Goal: Task Accomplishment & Management: Use online tool/utility

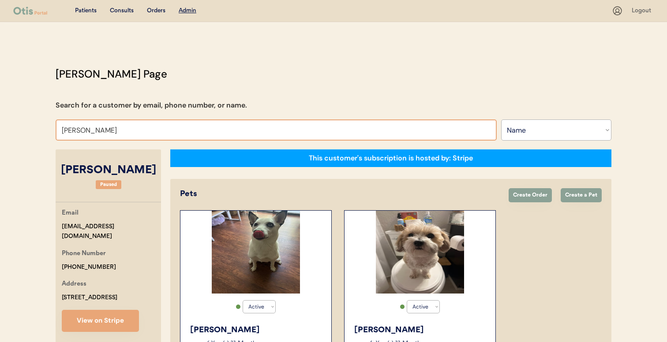
select select ""Name""
select select "true"
click at [198, 125] on input "[PERSON_NAME]" at bounding box center [276, 130] width 441 height 21
type input "kimber"
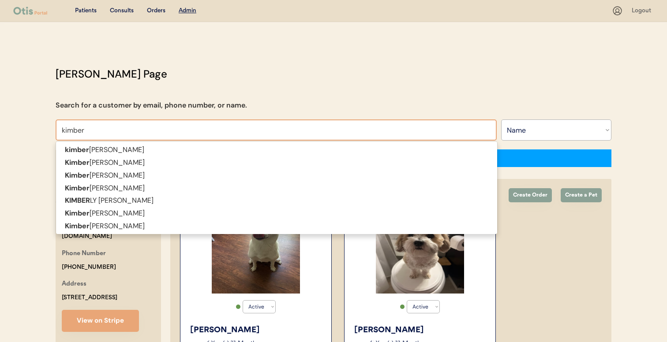
type input "[PERSON_NAME]"
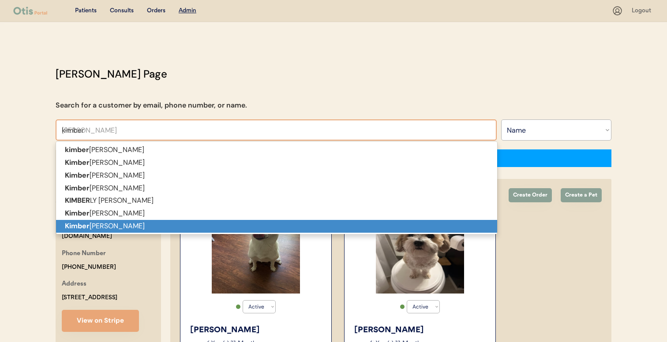
click at [177, 220] on p "[PERSON_NAME] [PERSON_NAME]" at bounding box center [276, 226] width 441 height 13
type input "[PERSON_NAME]"
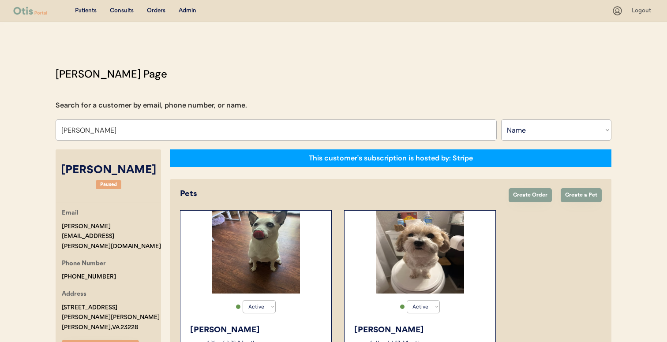
select select "true"
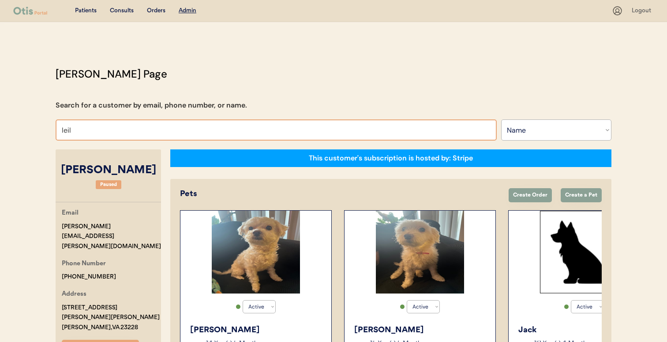
type input "[PERSON_NAME]"
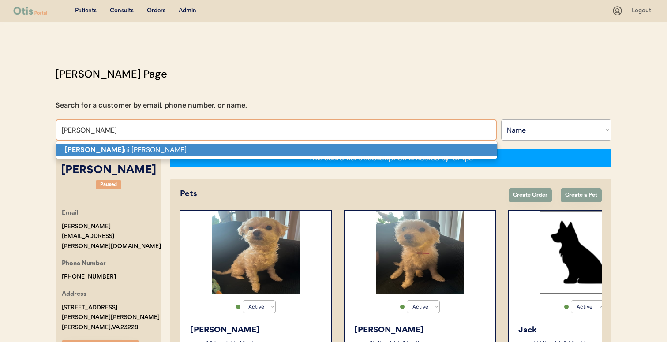
click at [251, 152] on p "[PERSON_NAME] ni [PERSON_NAME]" at bounding box center [276, 150] width 441 height 13
type input "[PERSON_NAME]"
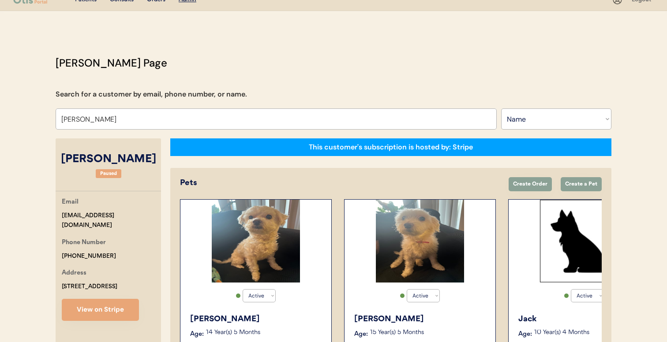
select select "true"
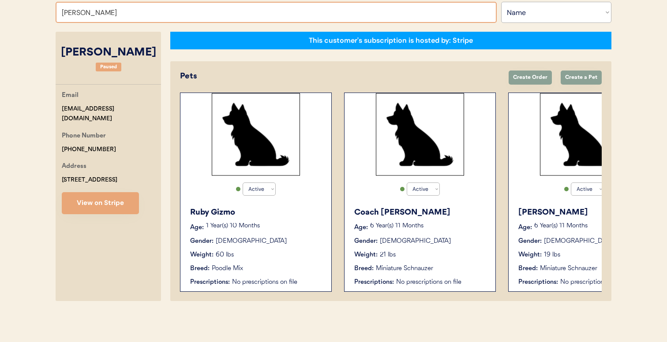
type input "[PERSON_NAME]"
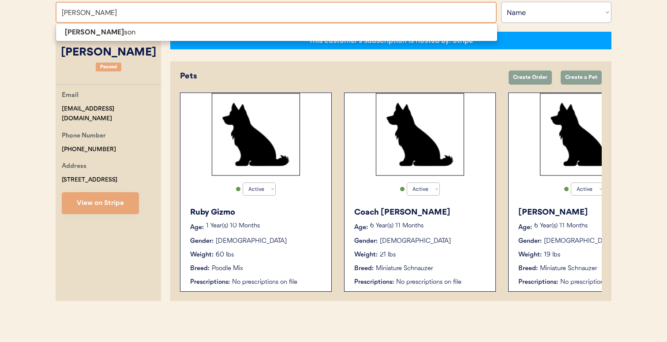
type input "[PERSON_NAME]"
click at [220, 39] on span "[PERSON_NAME] son" at bounding box center [277, 32] width 442 height 18
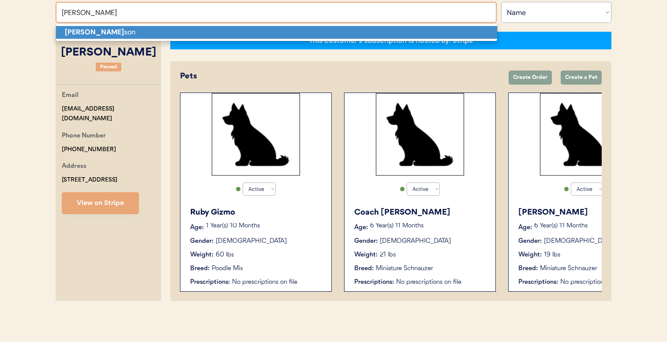
click at [220, 37] on p "[PERSON_NAME] son" at bounding box center [276, 32] width 441 height 13
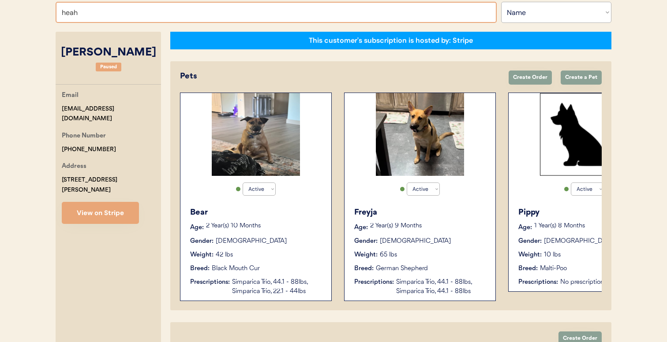
type input "hea"
type input "[PERSON_NAME]"
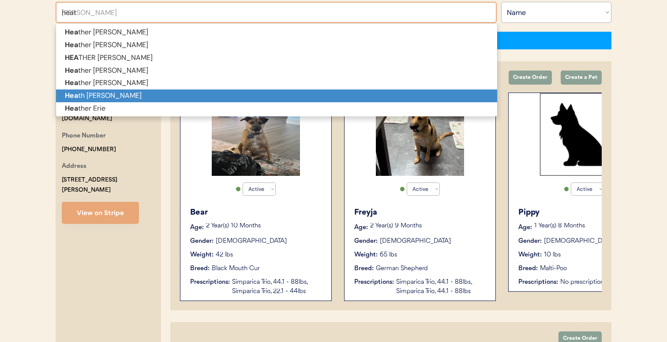
type input "heath"
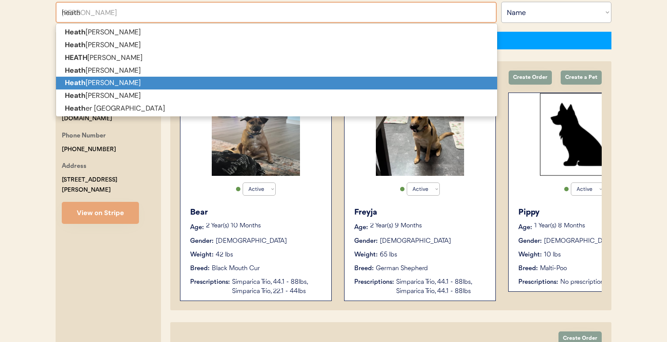
click at [214, 78] on p "Heath [PERSON_NAME]" at bounding box center [276, 83] width 441 height 13
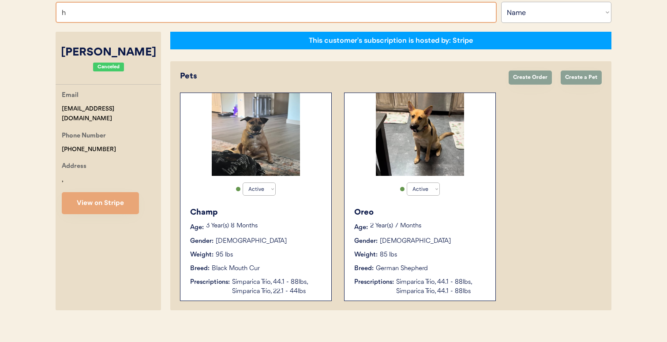
type input "he"
type input "[PERSON_NAME]"
type input "hea"
type input "[PERSON_NAME]"
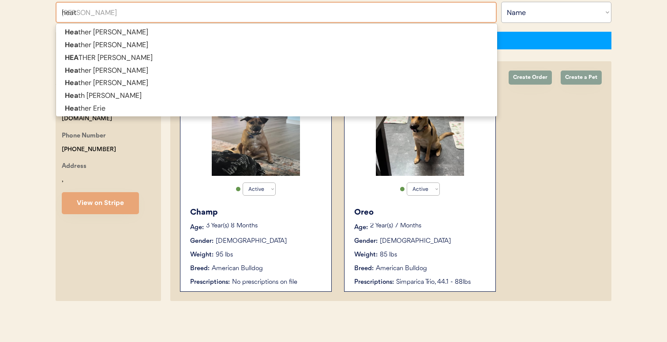
type input "heath"
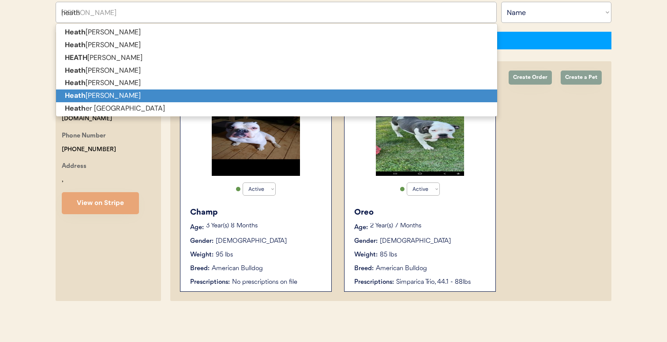
click at [178, 94] on p "[PERSON_NAME]" at bounding box center [276, 96] width 441 height 13
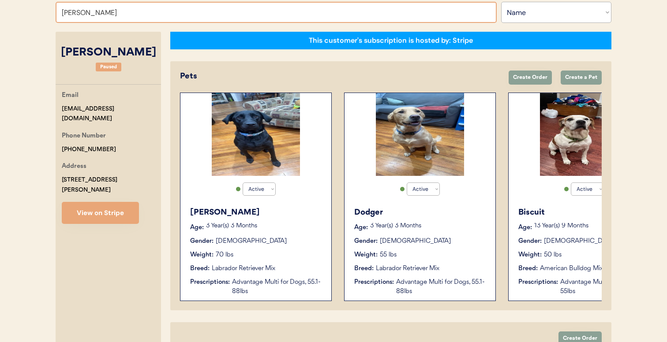
type input "[PERSON_NAME]"
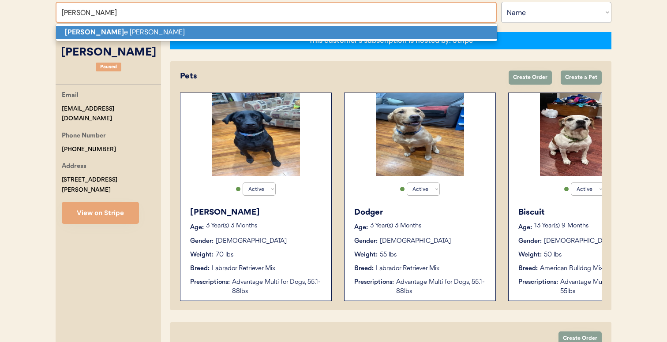
click at [272, 28] on p "[PERSON_NAME]" at bounding box center [276, 32] width 441 height 13
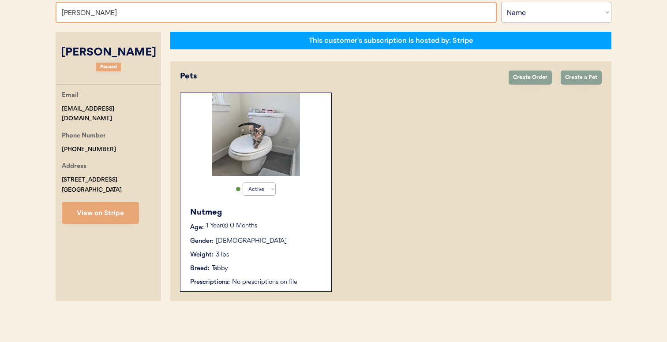
type input "[PERSON_NAME]"
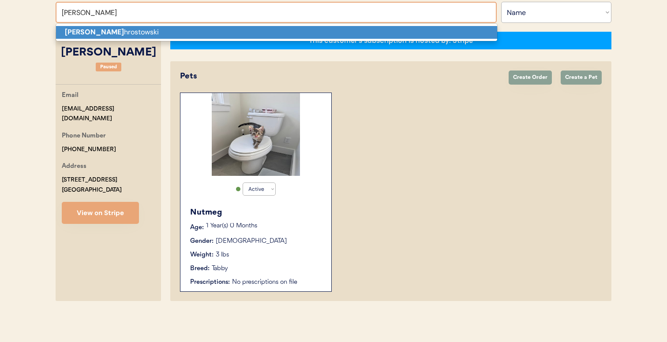
click at [206, 30] on p "[PERSON_NAME]" at bounding box center [276, 32] width 441 height 13
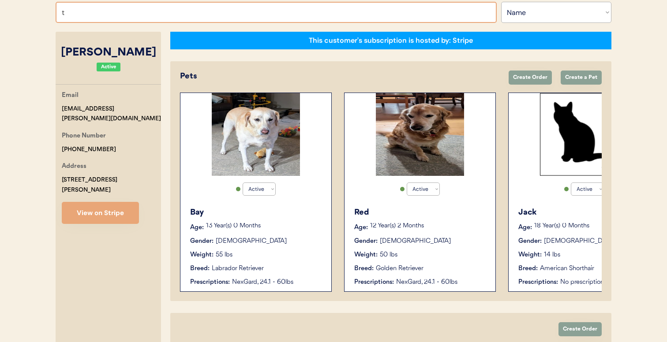
type input "ti"
type input "[PERSON_NAME]"
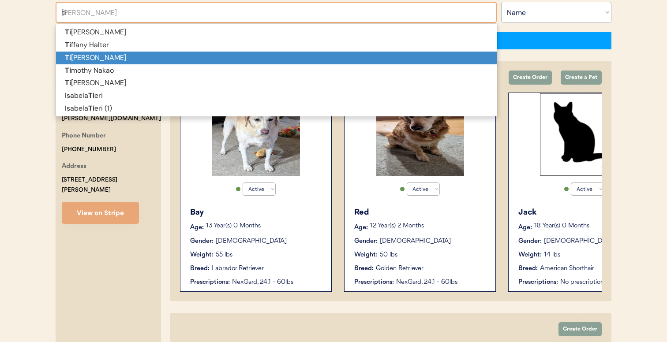
type input "tif"
type input "[PERSON_NAME]"
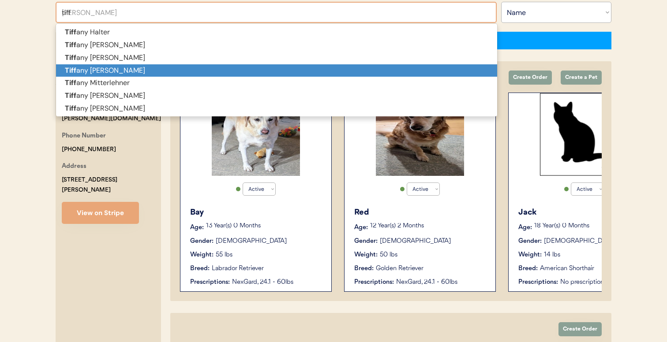
type input "tiff"
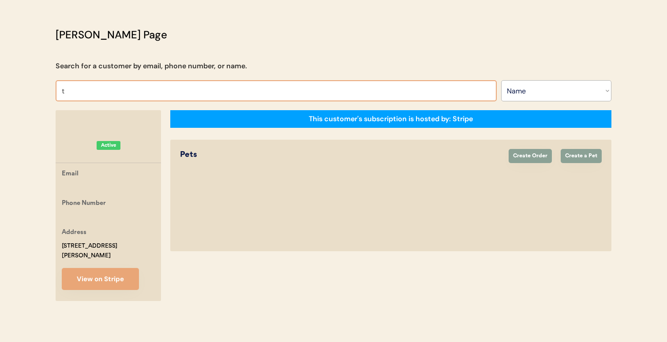
type input "ti"
type input "[PERSON_NAME]"
type input "tif"
type input "[PERSON_NAME]"
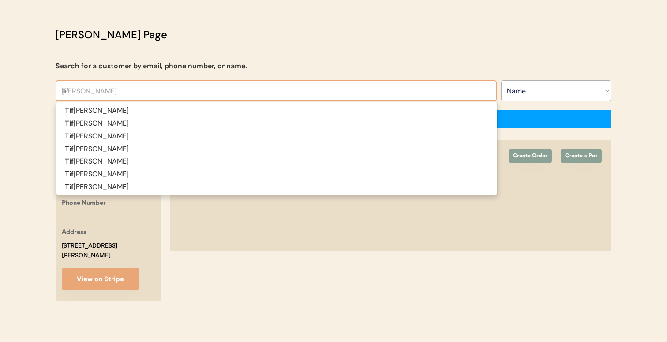
type input "tiff"
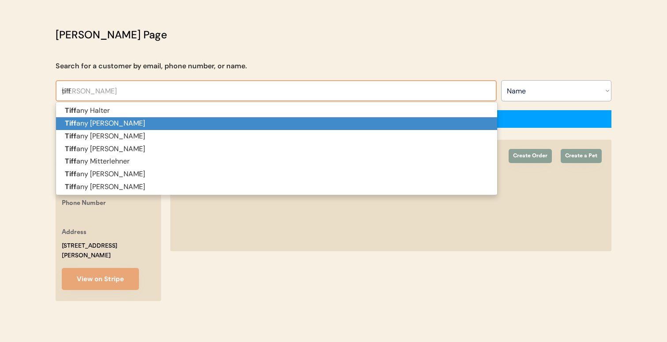
click at [194, 127] on p "Tiff any [PERSON_NAME]" at bounding box center [276, 123] width 441 height 13
type input "[PERSON_NAME]"
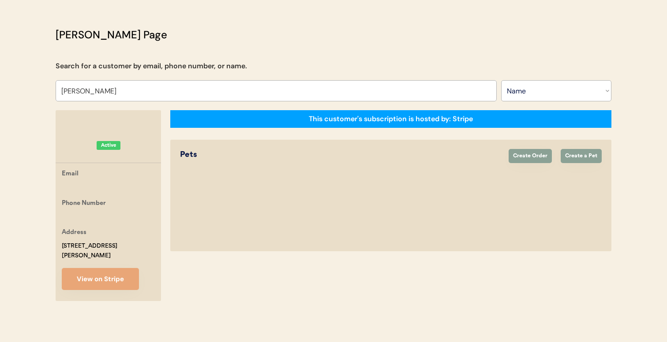
select select "false"
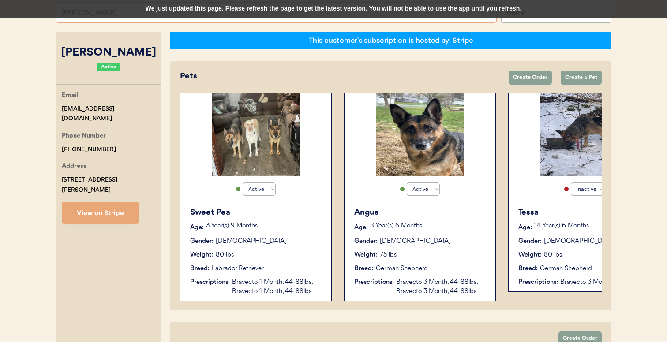
scroll to position [87, 0]
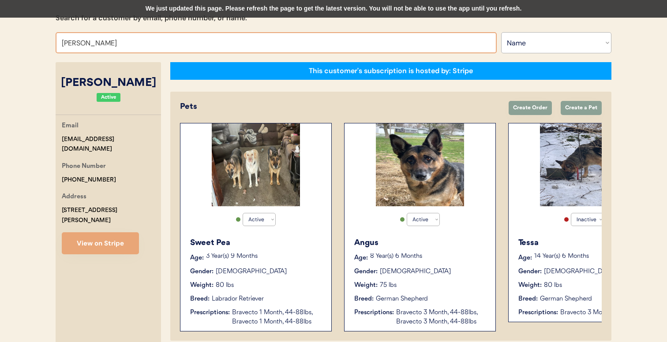
click at [201, 41] on input "[PERSON_NAME]" at bounding box center [276, 42] width 441 height 21
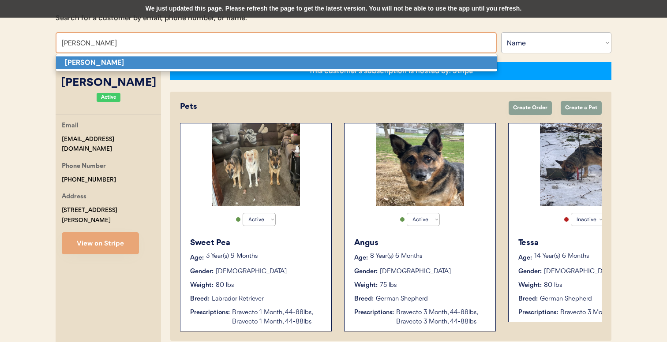
click at [192, 65] on p "[PERSON_NAME]" at bounding box center [276, 62] width 441 height 13
type input "[PERSON_NAME]"
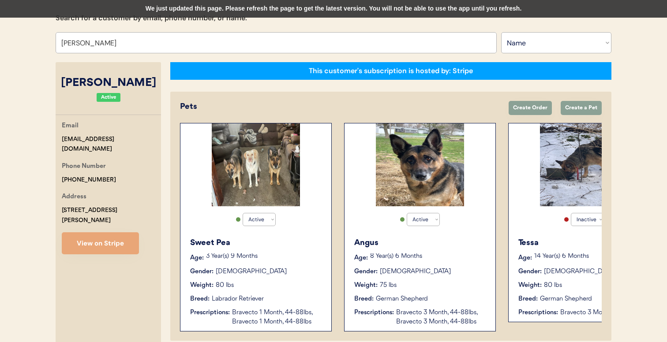
select select "true"
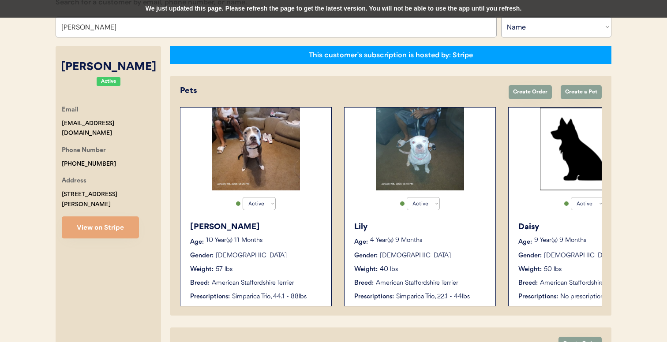
type input "[PERSON_NAME]"
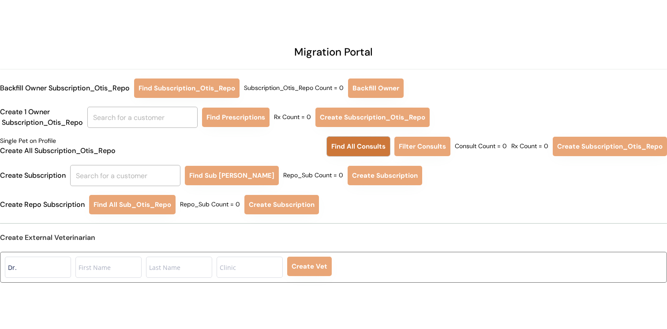
click at [371, 145] on button "Find All Consults" at bounding box center [358, 146] width 63 height 19
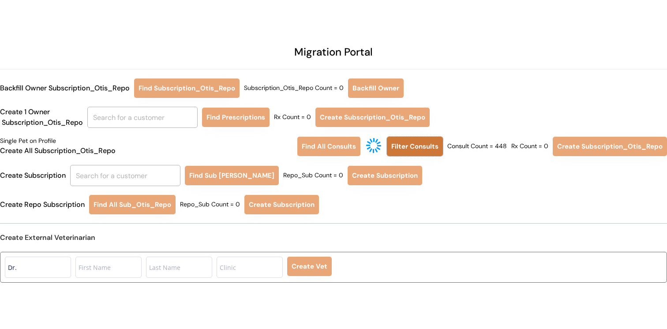
click at [418, 147] on button "Filter Consults" at bounding box center [415, 146] width 56 height 19
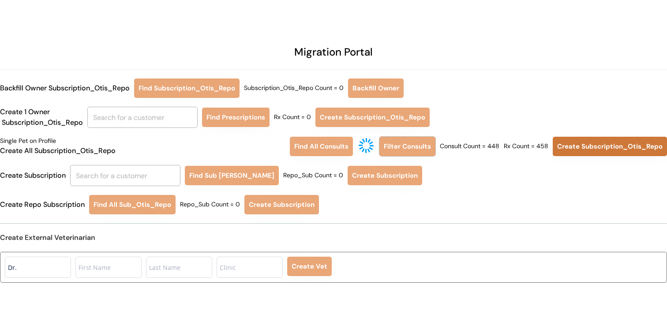
click at [575, 148] on button "Create Subscription_Otis_Repo" at bounding box center [610, 146] width 114 height 19
